Goal: Task Accomplishment & Management: Use online tool/utility

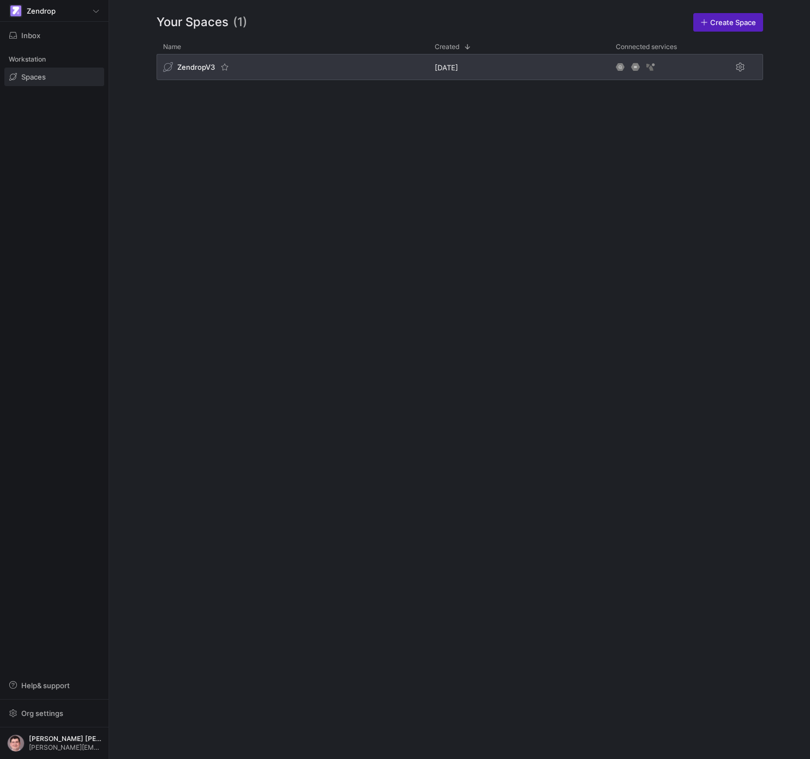
click at [280, 69] on div "ZendropV3" at bounding box center [291, 67] width 271 height 26
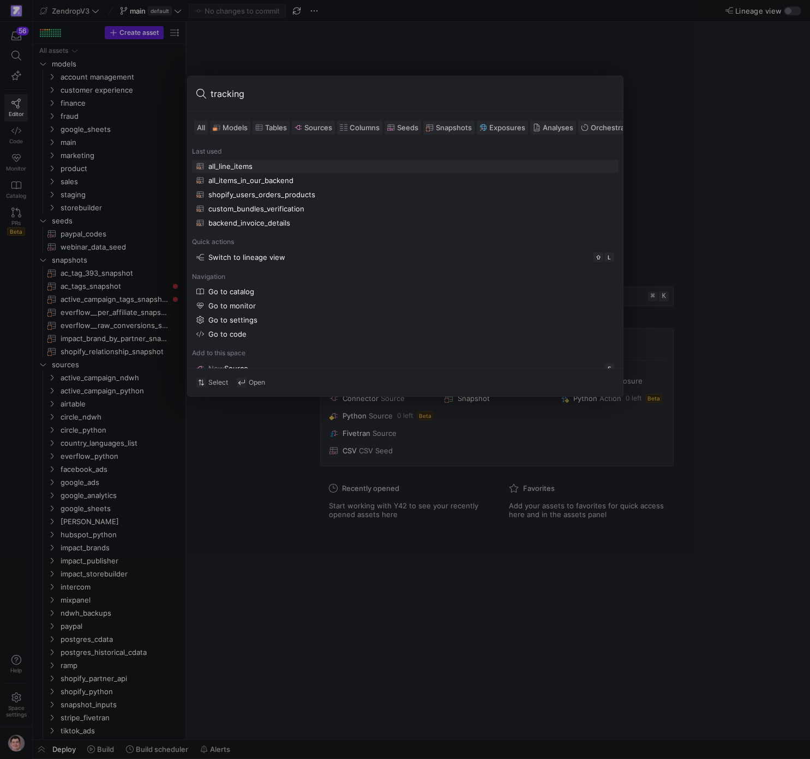
type input "tracking_"
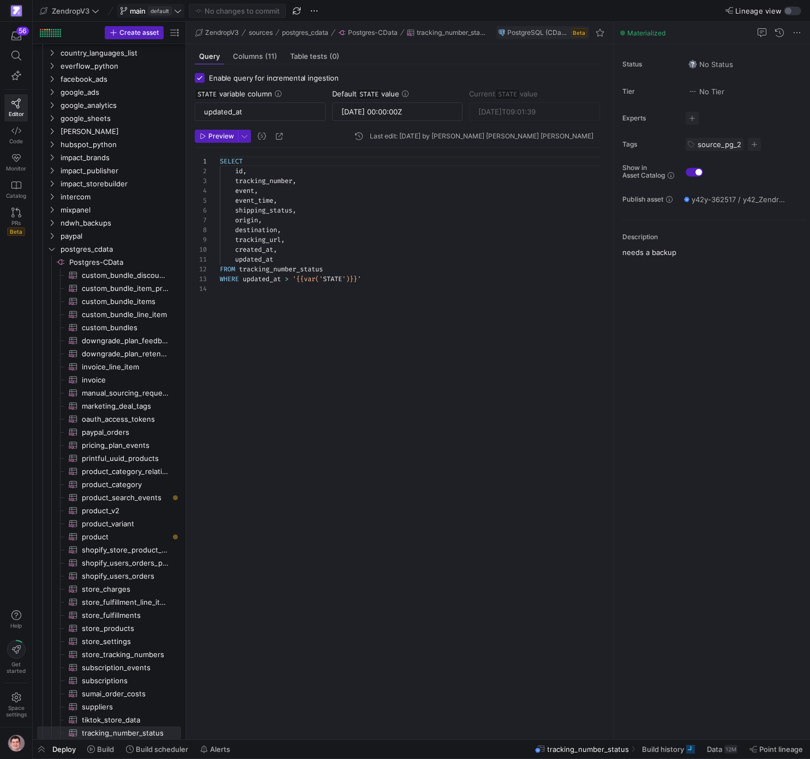
scroll to position [98, 0]
click at [275, 179] on div "SELECT id , tracking_number , event , event_time , shipping_status , origin , d…" at bounding box center [414, 439] width 389 height 583
click at [16, 53] on icon at bounding box center [16, 56] width 10 height 10
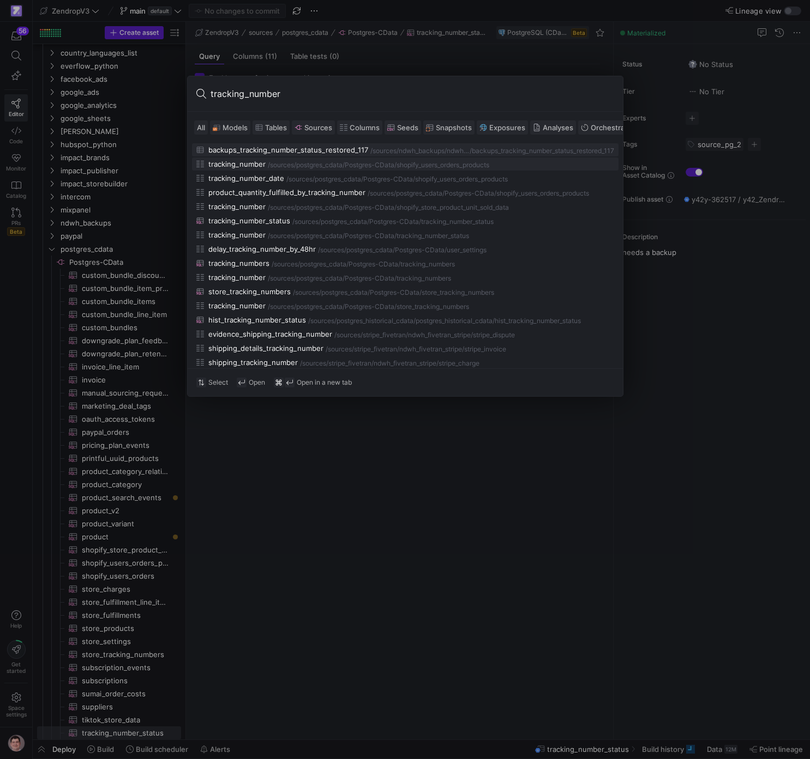
type input "tracking_number"
click at [333, 169] on div "postgres_cdata/Postgres-CData" at bounding box center [345, 165] width 98 height 8
type input "[DATE] 00:00:00Z"
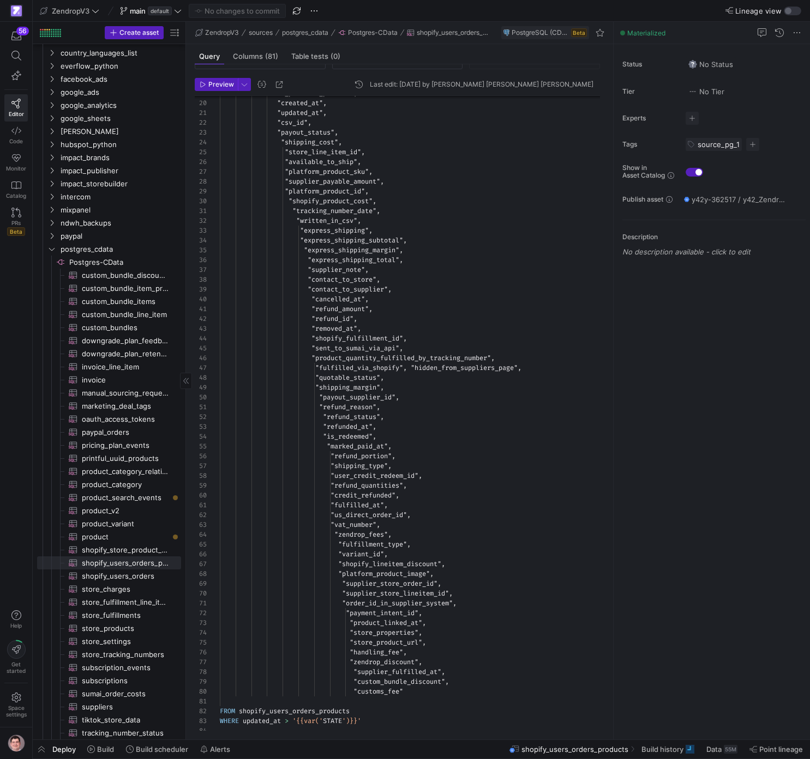
scroll to position [57, 0]
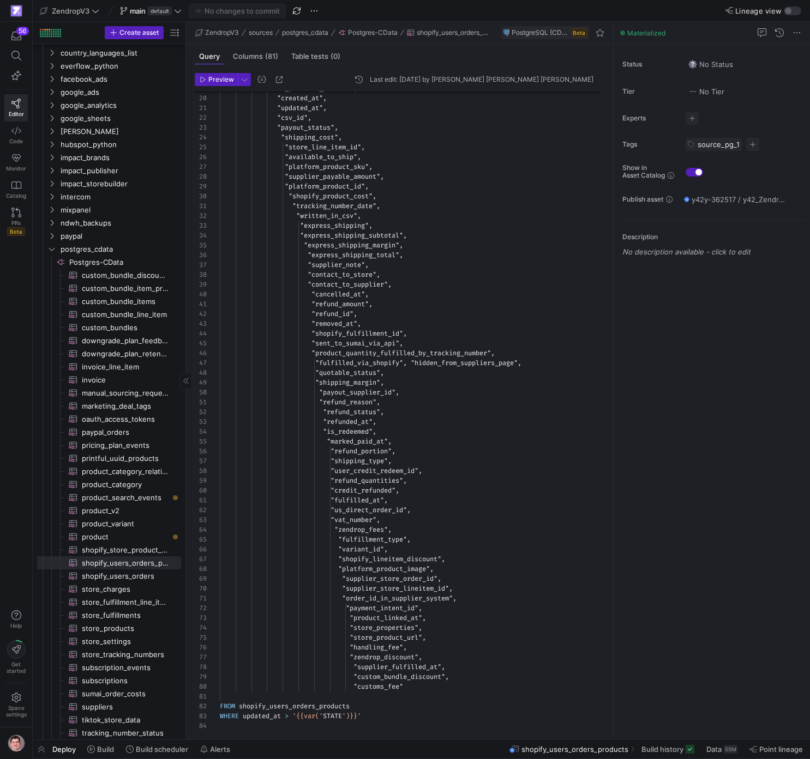
type input "[DATE]T11:00:54"
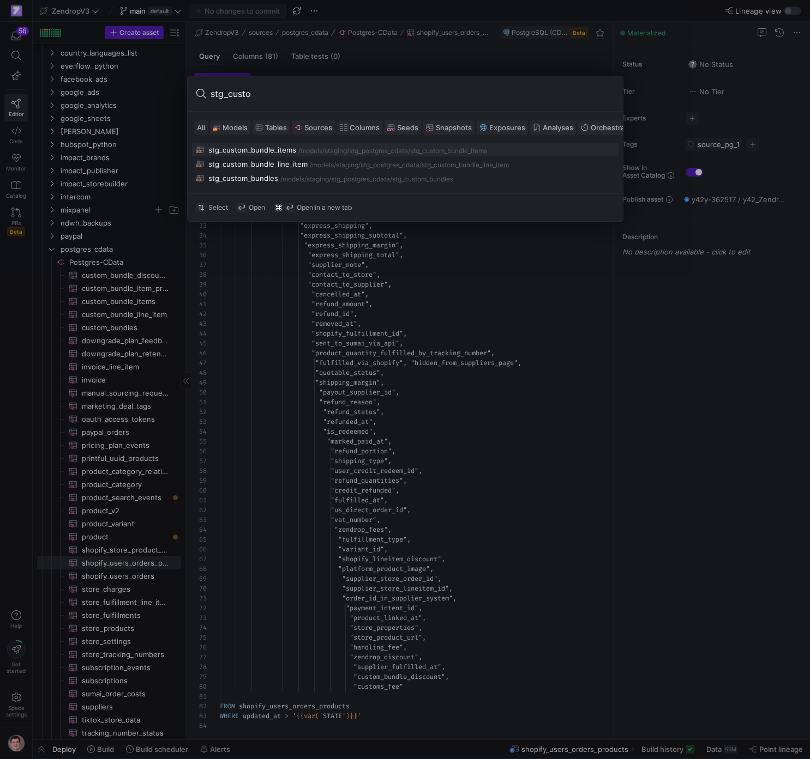
type input "stg_custom"
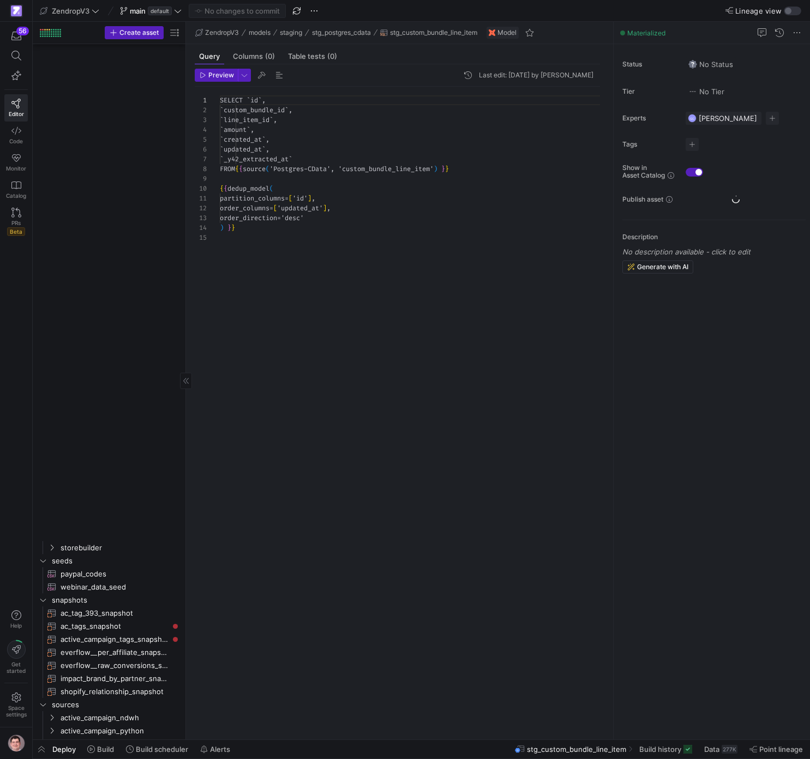
scroll to position [353, 0]
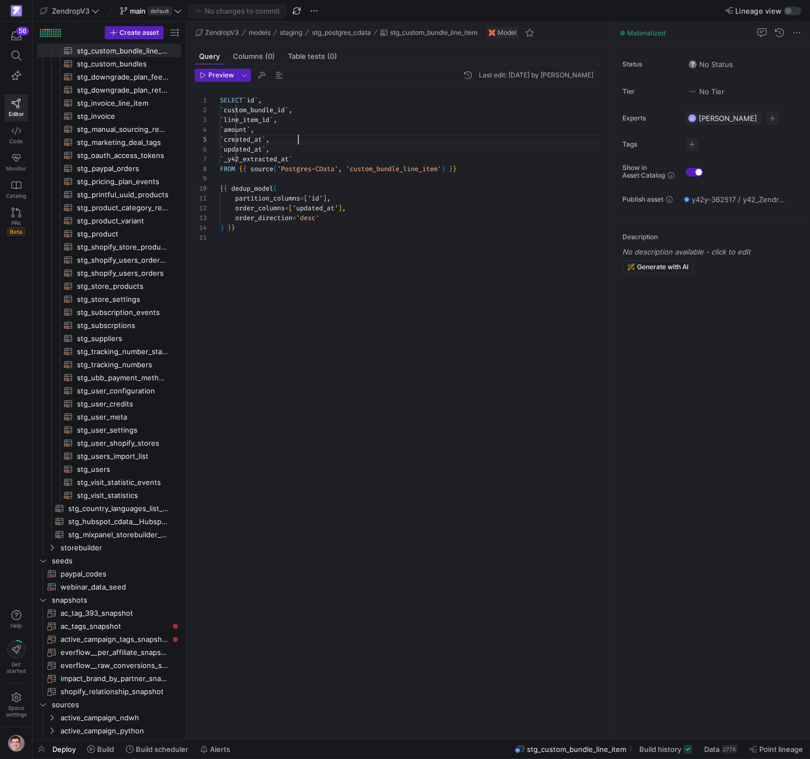
click at [312, 140] on div "SELECT ` id ` , ` custom_bundle_id ` , ` line_item_id ` , ` amount ` , ` create…" at bounding box center [414, 407] width 389 height 640
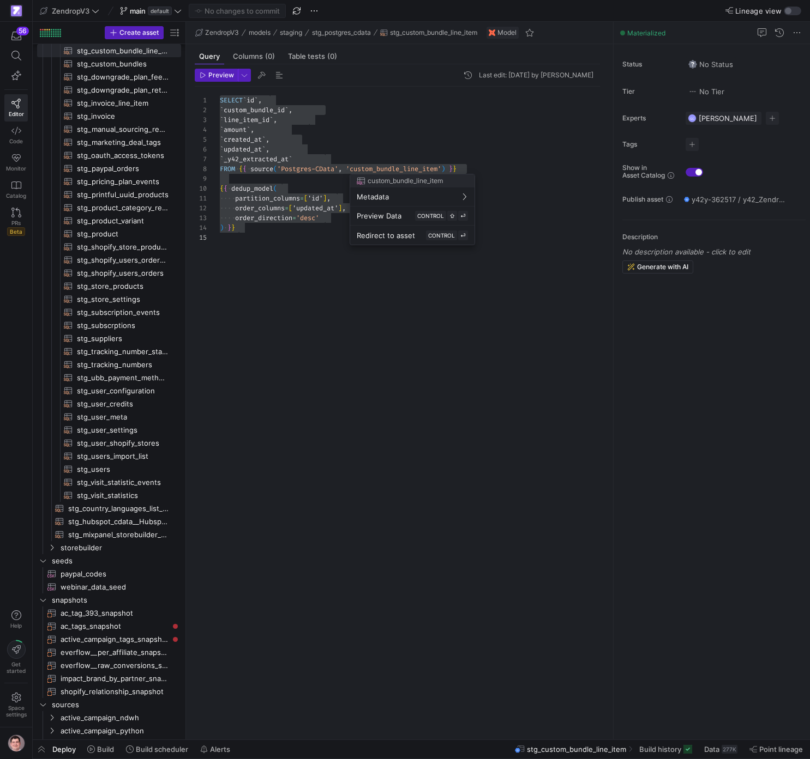
click at [365, 188] on div "custom_bundle_line_item Metadata Preview Data CONTROL ⇧ ⏎ Redirect to asset CON…" at bounding box center [412, 209] width 124 height 70
click at [709, 753] on span "Data" at bounding box center [711, 749] width 15 height 9
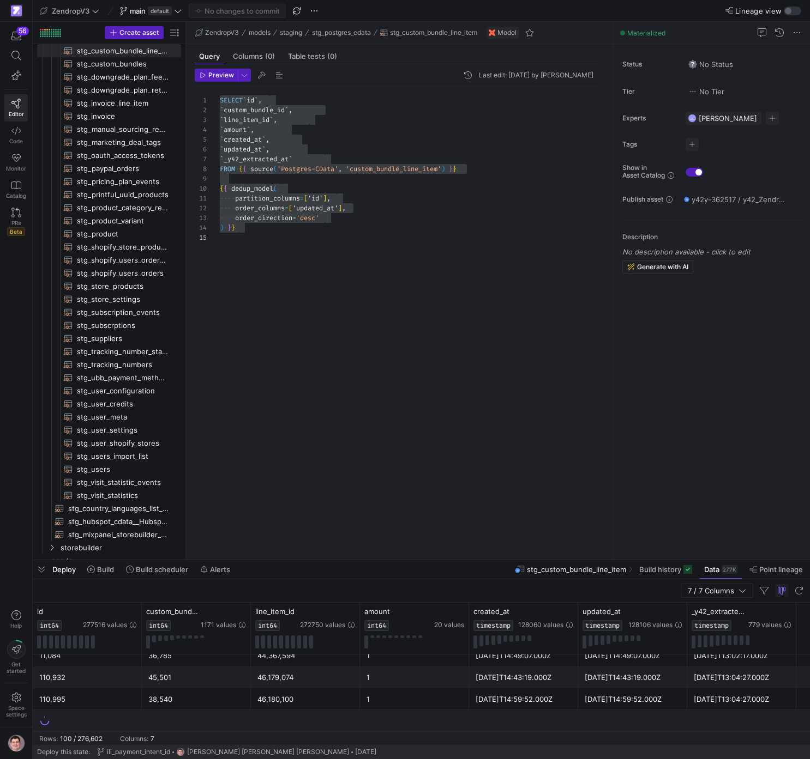
scroll to position [2124, 0]
